Goal: Information Seeking & Learning: Learn about a topic

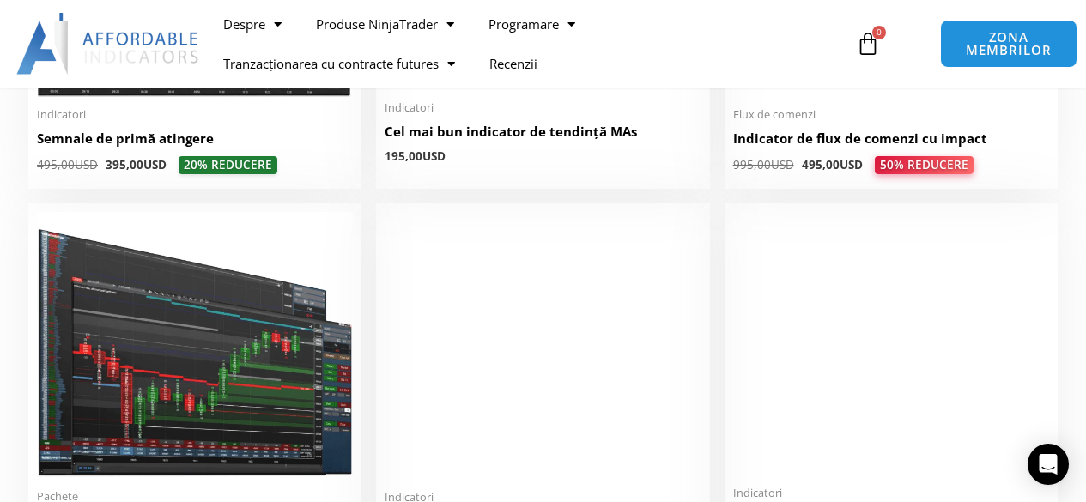
scroll to position [3004, 0]
